Goal: Transaction & Acquisition: Purchase product/service

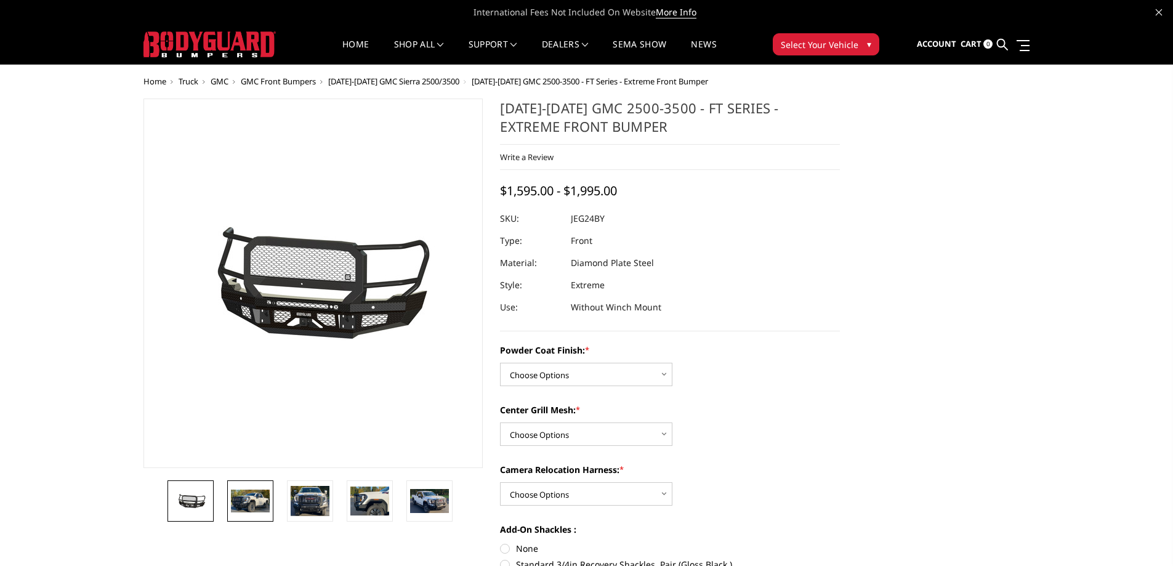
click at [247, 493] on img at bounding box center [250, 501] width 39 height 23
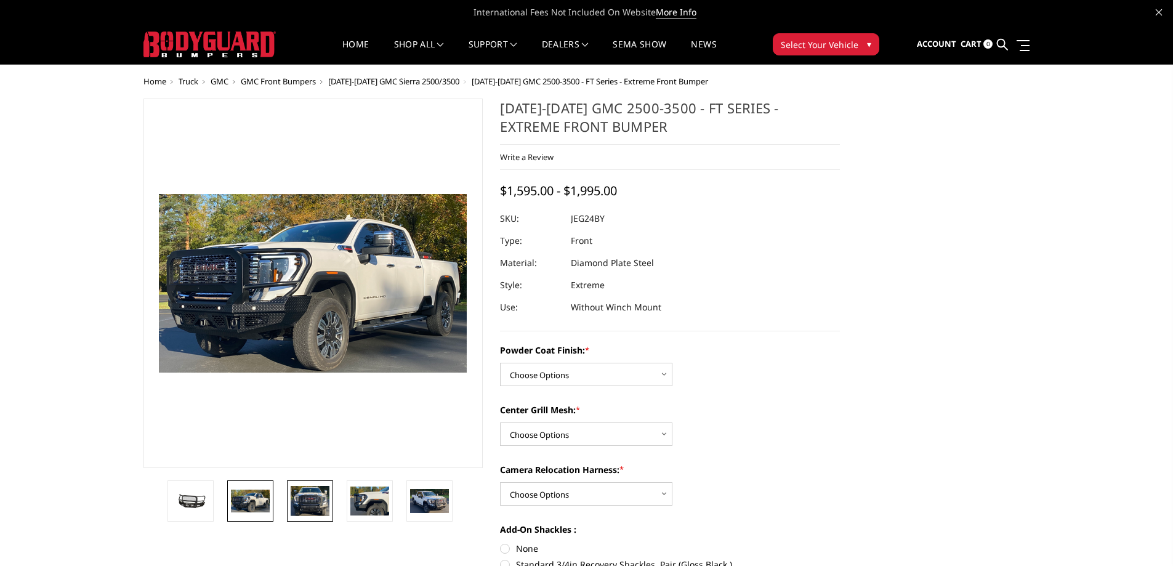
click at [313, 495] on img at bounding box center [310, 501] width 39 height 31
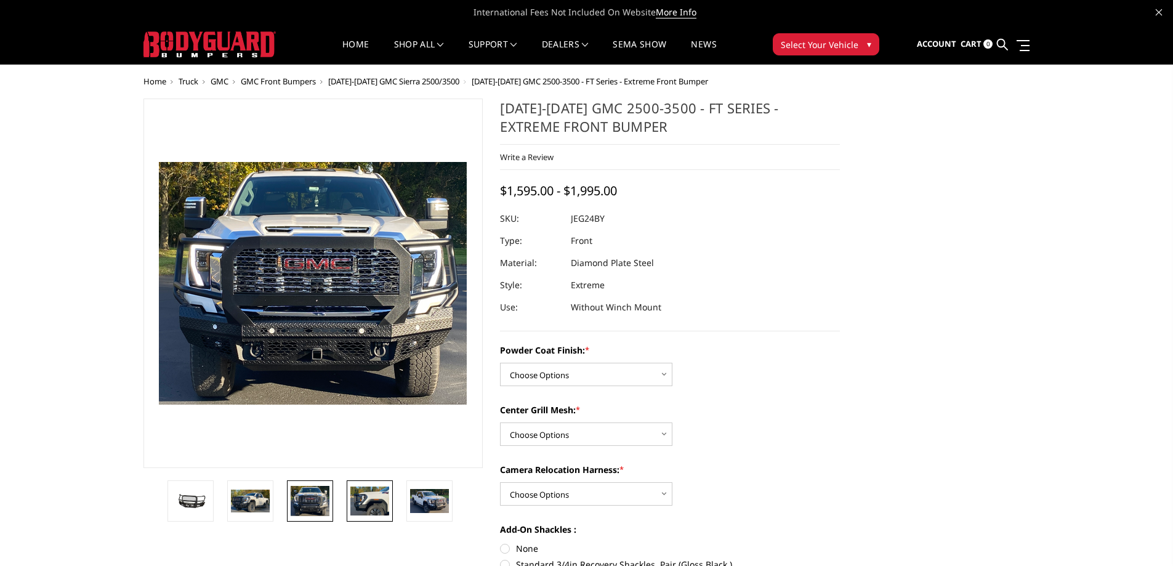
click at [353, 500] on img at bounding box center [369, 500] width 39 height 28
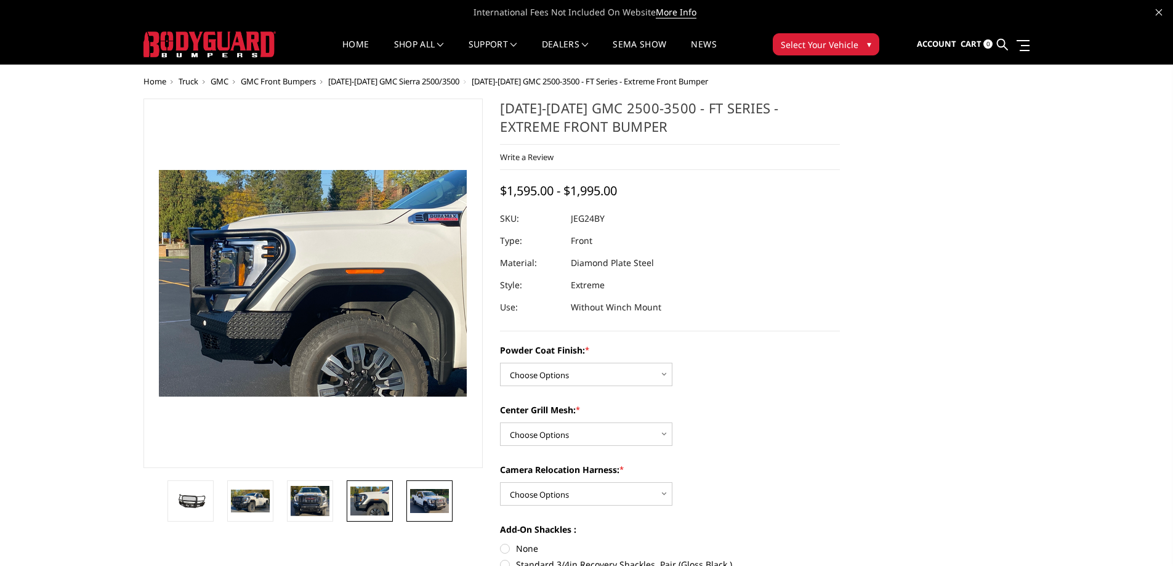
click at [432, 496] on img at bounding box center [429, 500] width 39 height 23
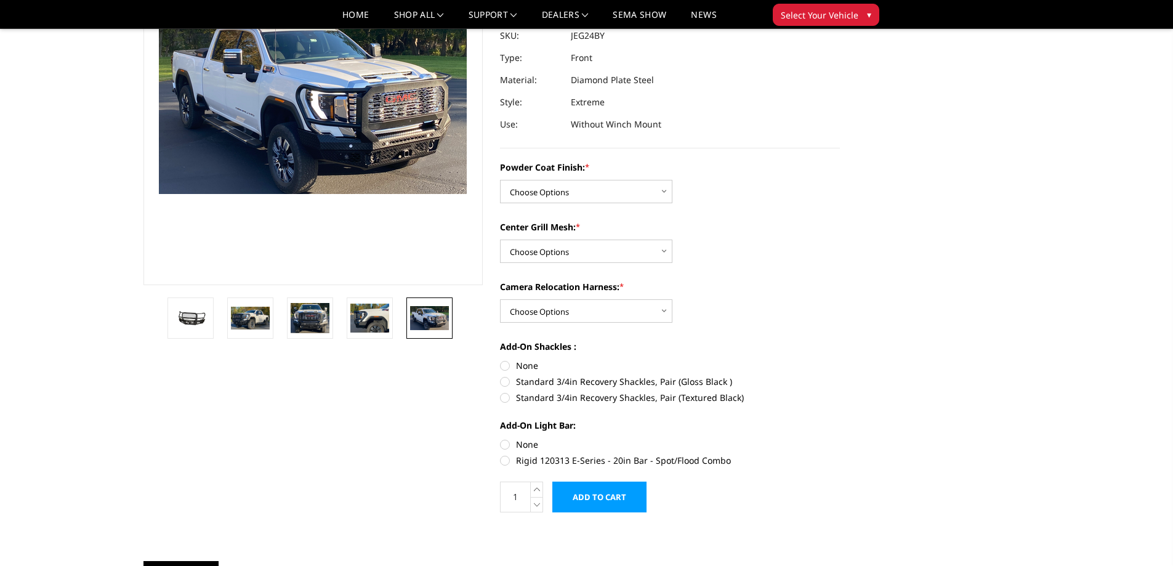
scroll to position [62, 0]
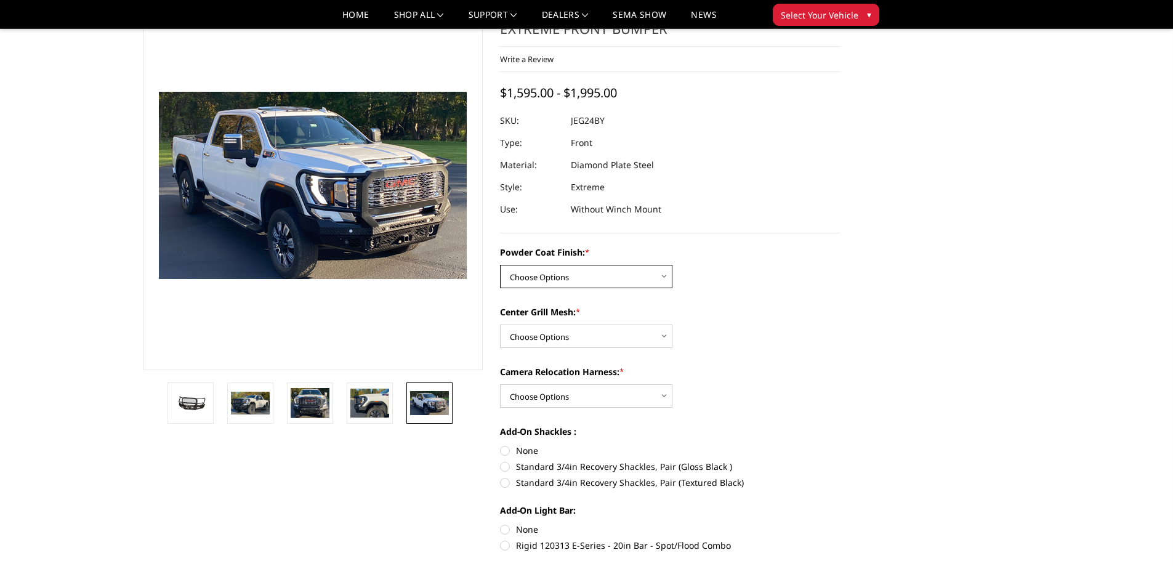
click at [665, 277] on select "Choose Options Bare Metal Gloss Black Powder Coat Textured Black Powder Coat" at bounding box center [586, 276] width 172 height 23
click at [724, 275] on div "Powder Coat Finish: * Choose Options Bare Metal Gloss Black Powder Coat Texture…" at bounding box center [670, 267] width 340 height 42
click at [664, 335] on select "Choose Options WITH Expanded Metal in Center Grill WITHOUT Expanded Metal in Ce…" at bounding box center [586, 335] width 172 height 23
click at [727, 369] on label "Camera Relocation Harness: *" at bounding box center [670, 371] width 340 height 13
click at [672, 384] on select "Choose Options WITH Camera Relocation Harness WITHOUT Camera Relocation Harness" at bounding box center [586, 395] width 172 height 23
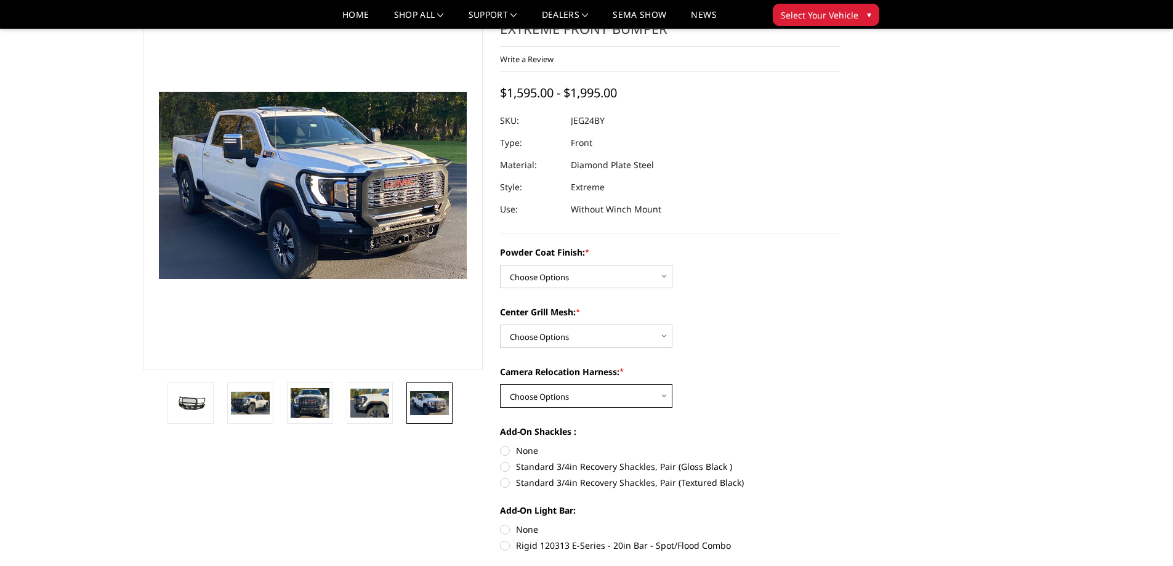
click at [668, 395] on select "Choose Options WITH Camera Relocation Harness WITHOUT Camera Relocation Harness" at bounding box center [586, 395] width 172 height 23
click at [722, 384] on div "Camera Relocation Harness: * Choose Options WITH Camera Relocation Harness WITH…" at bounding box center [670, 386] width 340 height 42
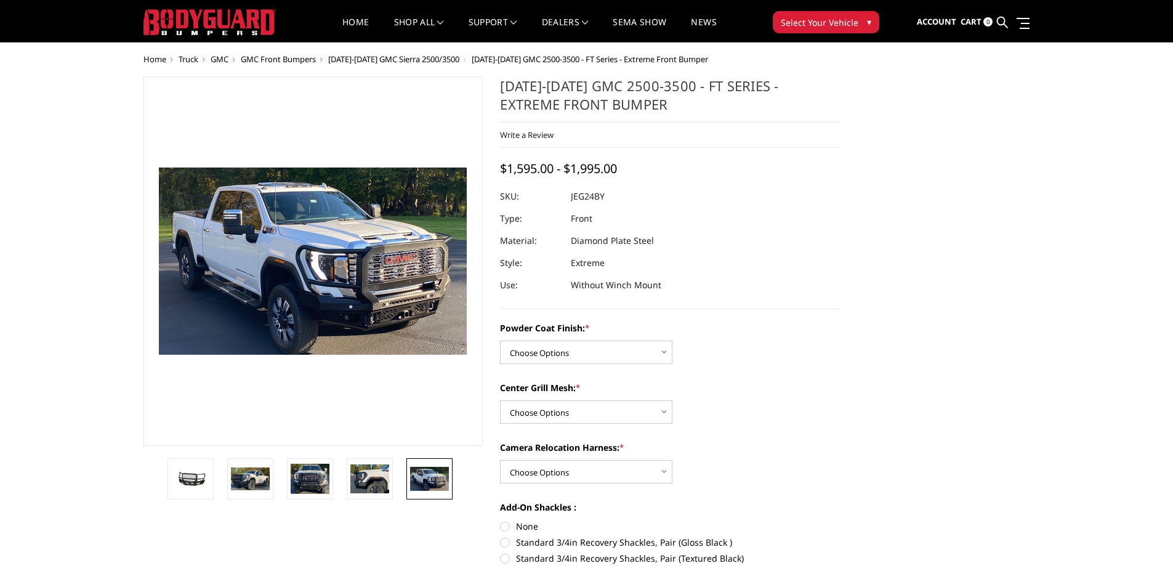
scroll to position [0, 0]
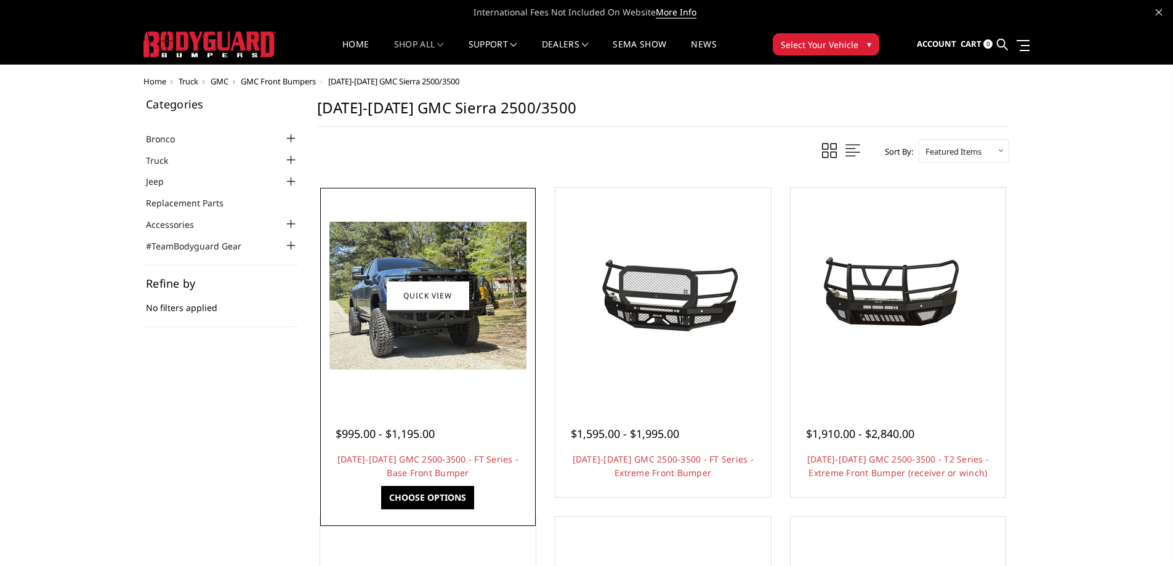
click at [458, 332] on img at bounding box center [427, 296] width 197 height 148
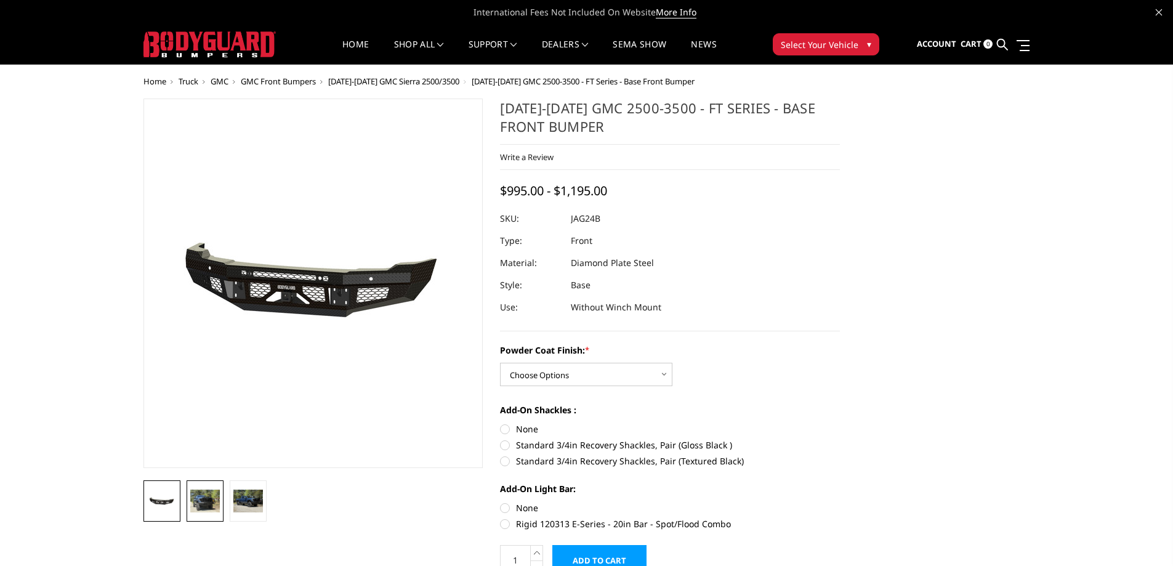
click at [201, 494] on img at bounding box center [205, 501] width 30 height 22
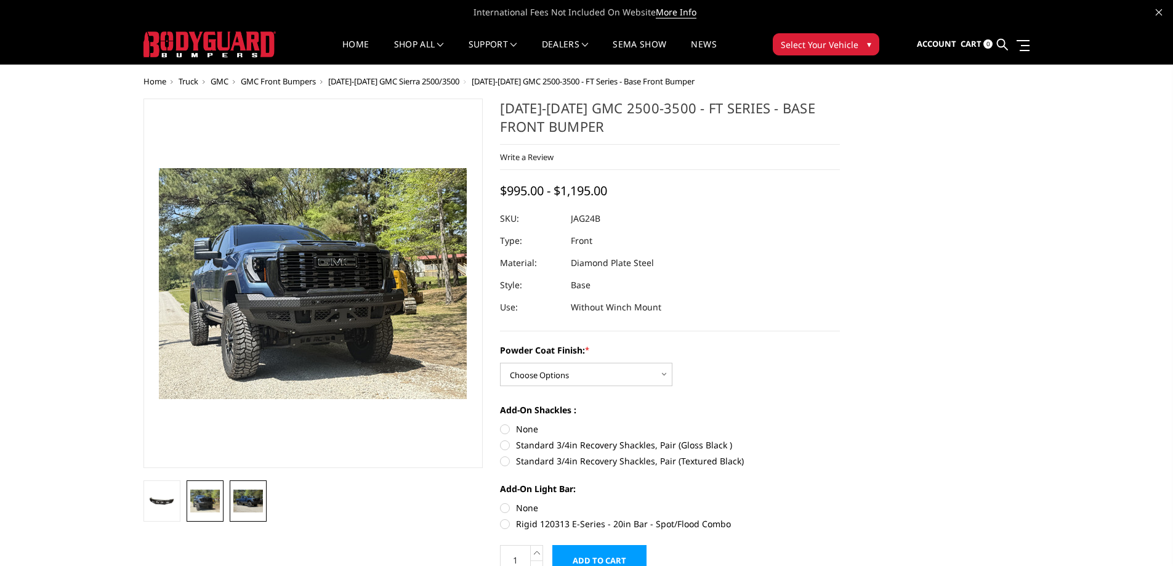
click at [251, 506] on img at bounding box center [248, 501] width 30 height 22
